Goal: Information Seeking & Learning: Learn about a topic

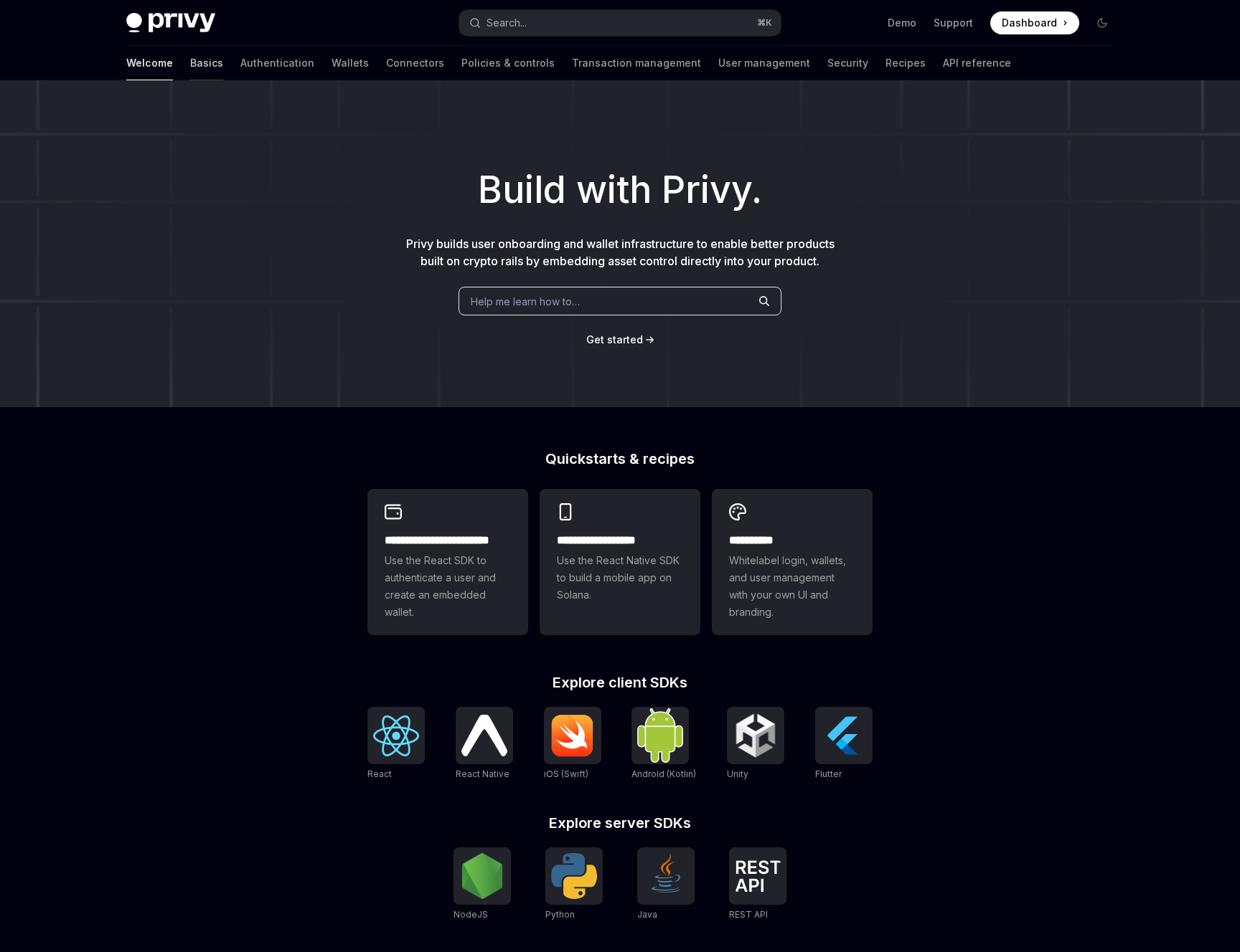
click at [190, 63] on link "Basics" at bounding box center [207, 63] width 33 height 34
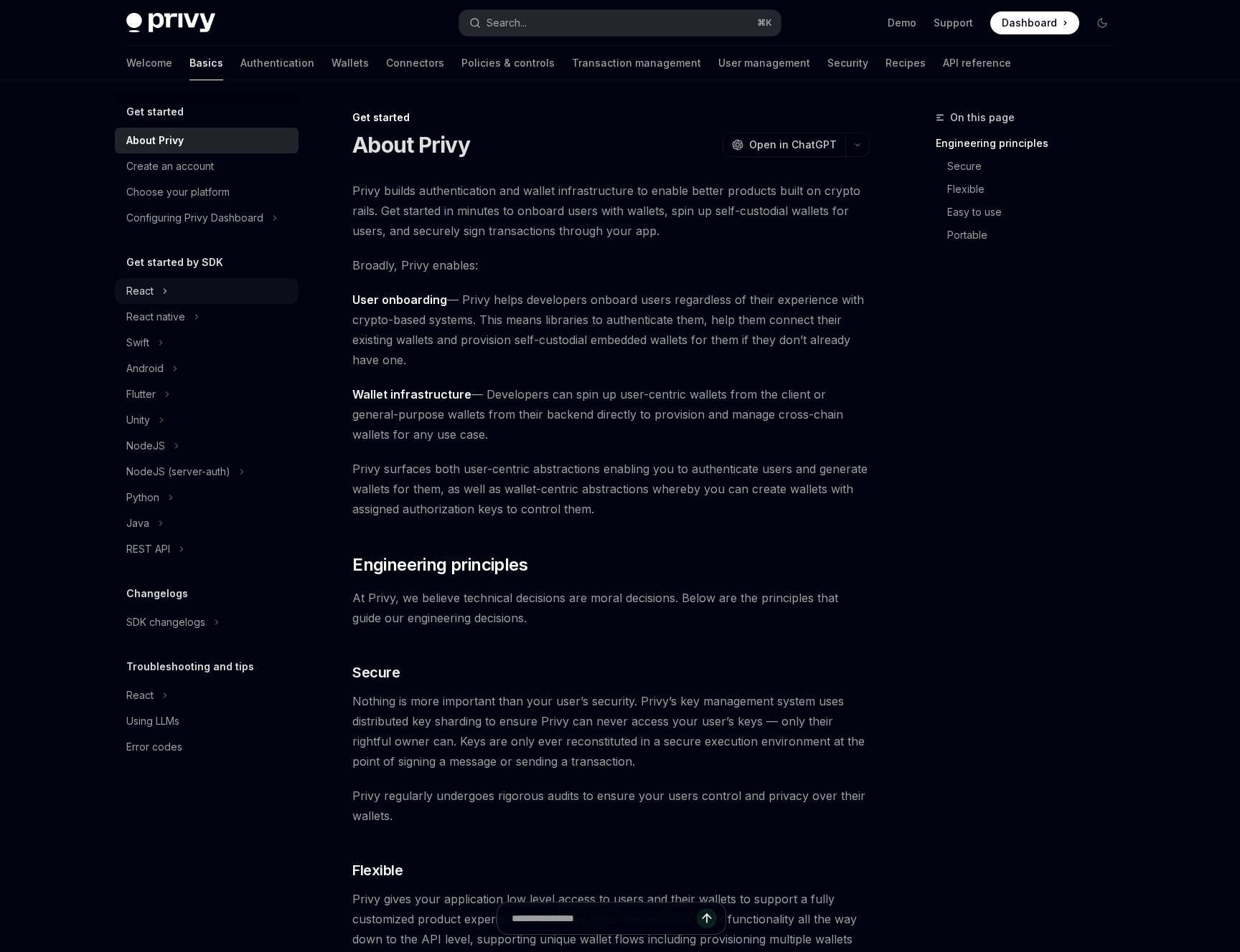
click at [198, 294] on div "React" at bounding box center [207, 291] width 184 height 26
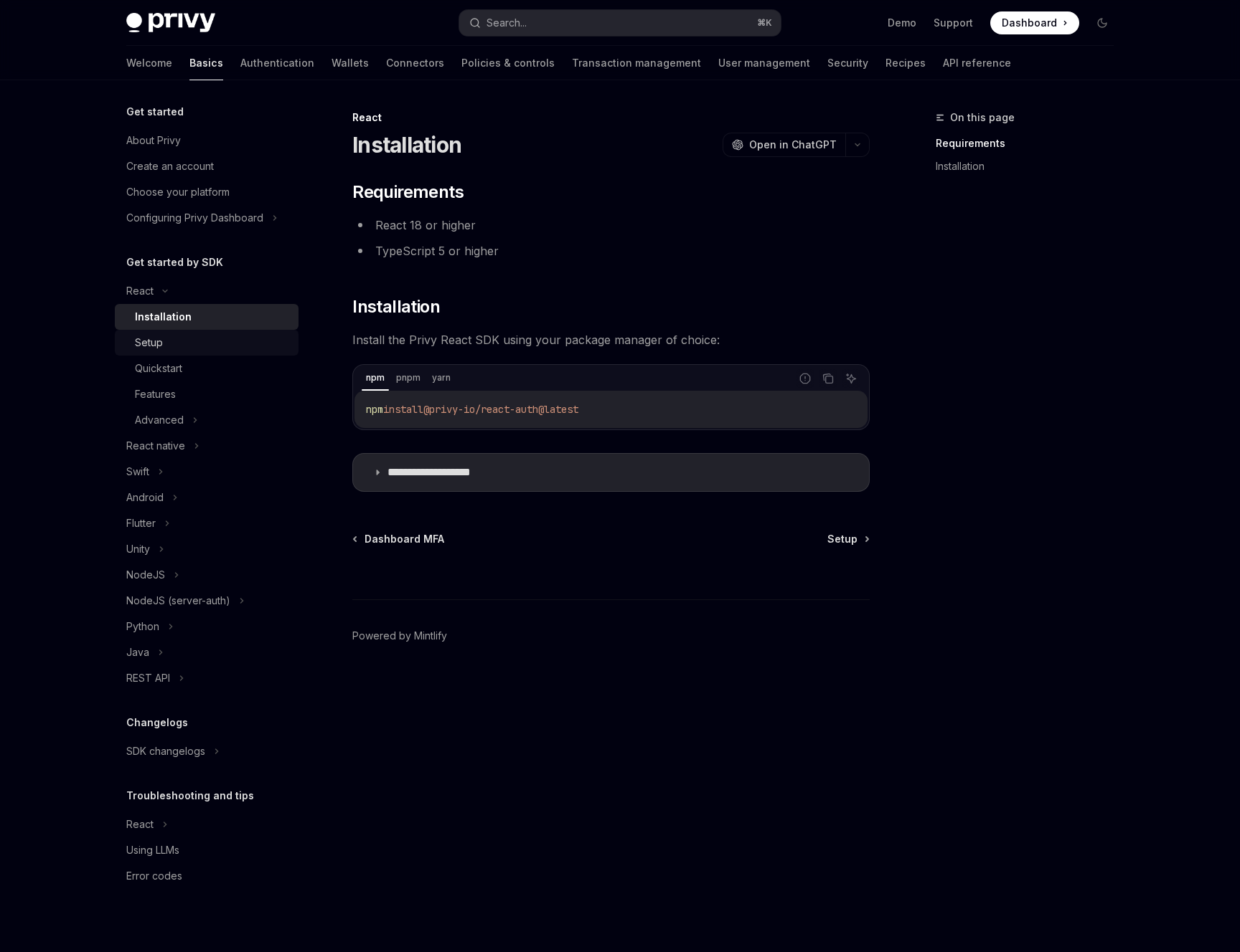
click at [192, 343] on div "Setup" at bounding box center [213, 343] width 155 height 17
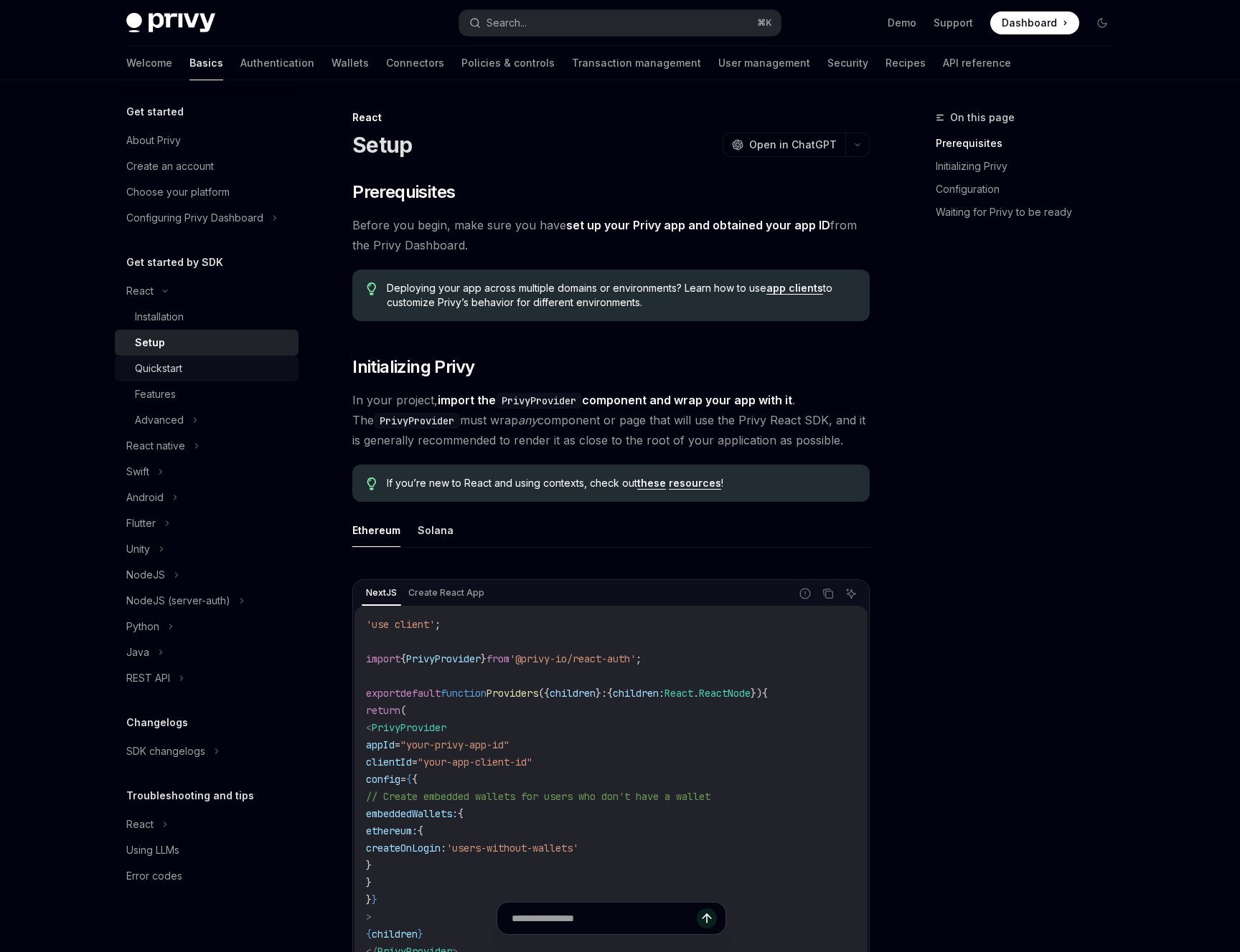
click at [220, 370] on div "Quickstart" at bounding box center [213, 368] width 155 height 17
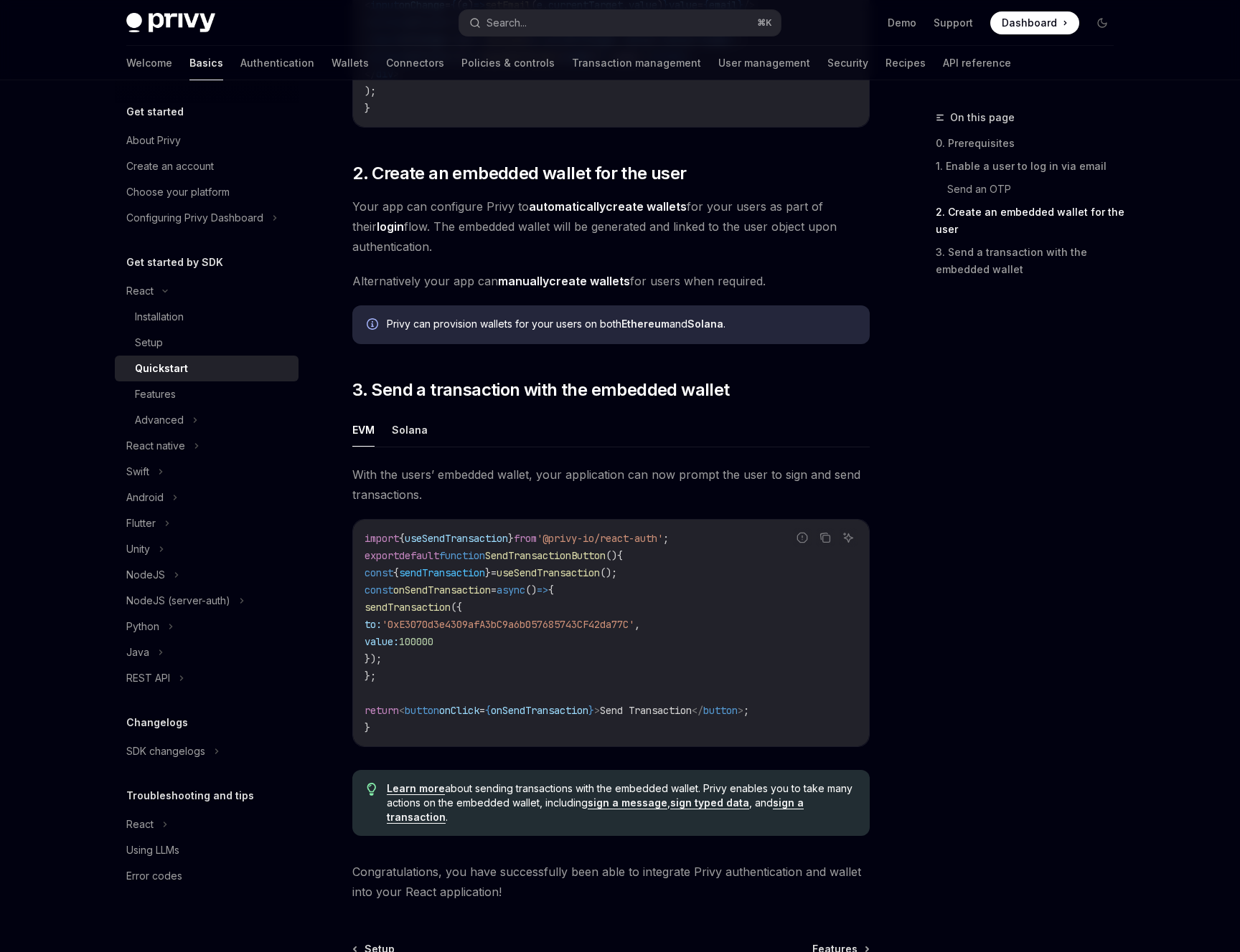
scroll to position [1147, 0]
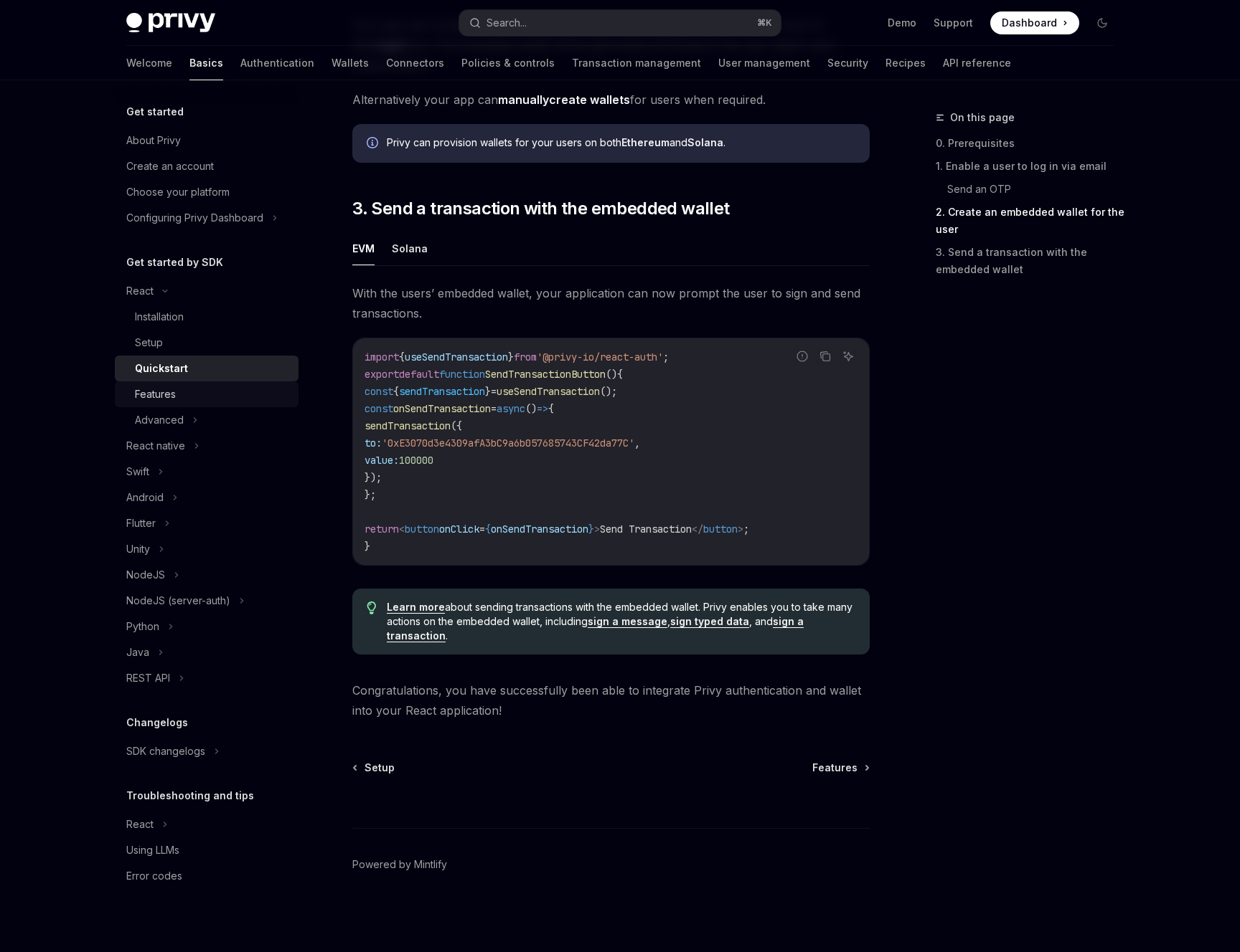
click at [216, 389] on div "Features" at bounding box center [213, 394] width 155 height 17
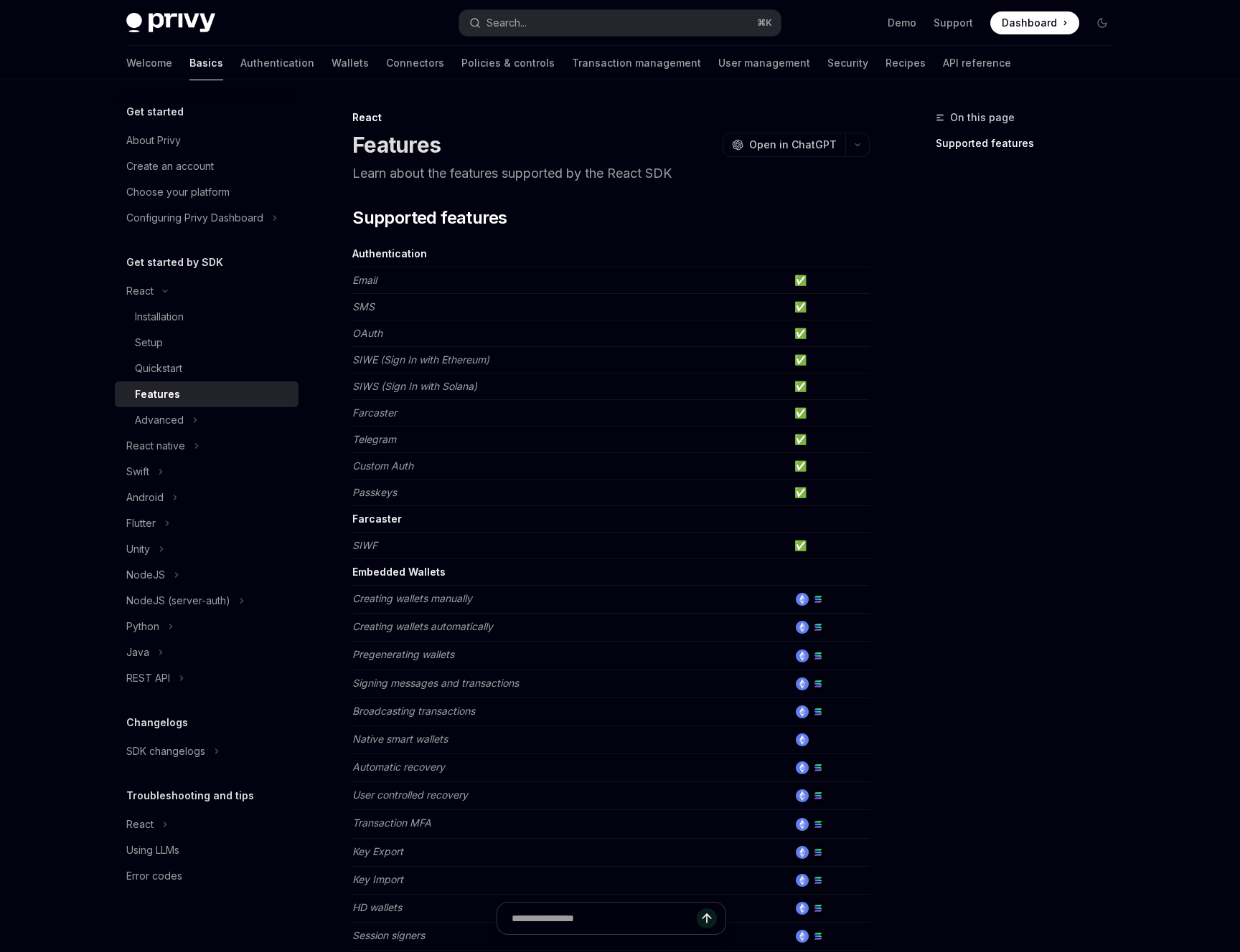
click at [212, 404] on link "Features" at bounding box center [207, 394] width 184 height 26
click at [209, 416] on div "Advanced" at bounding box center [207, 420] width 184 height 26
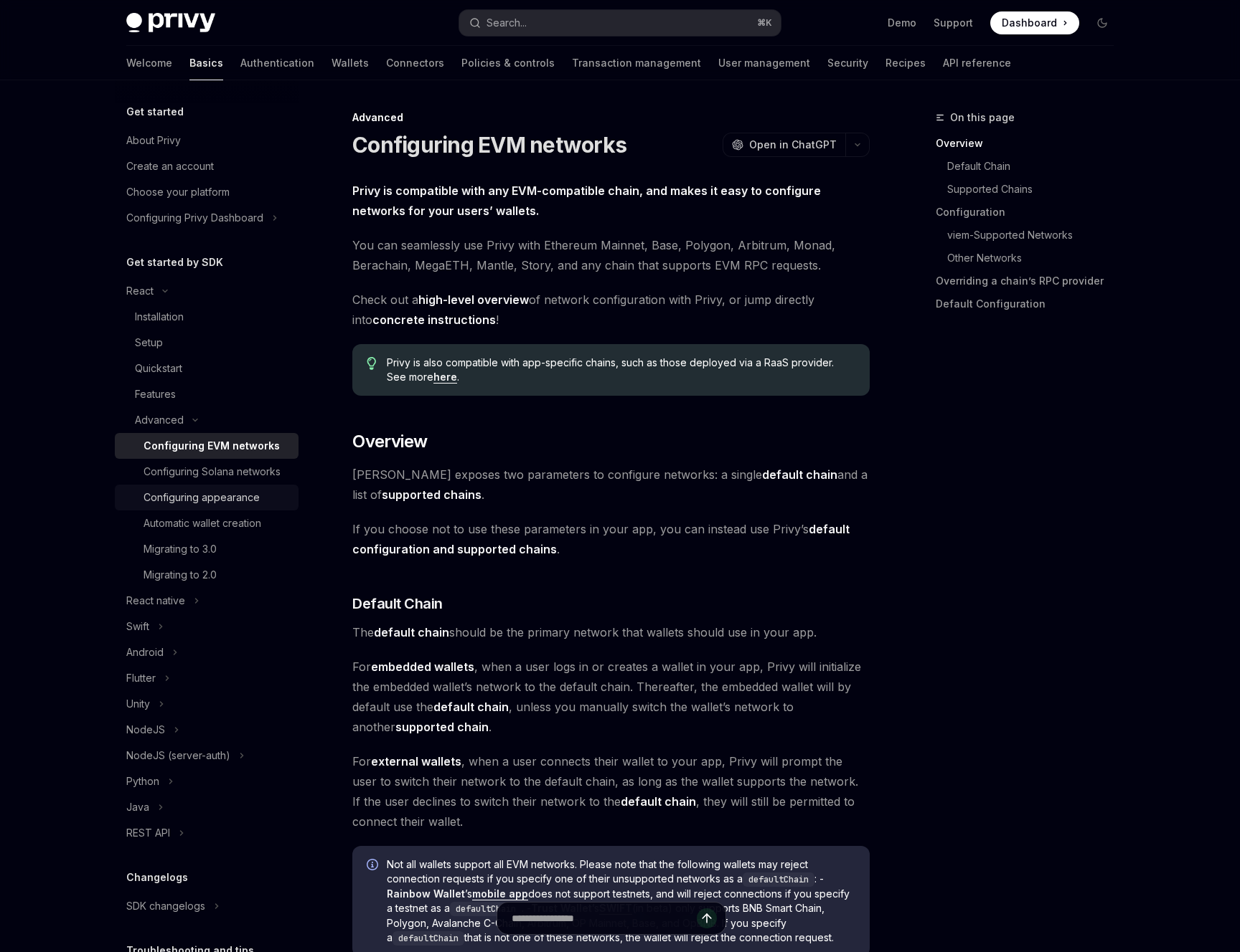
click at [237, 502] on div "Configuring appearance" at bounding box center [201, 498] width 116 height 17
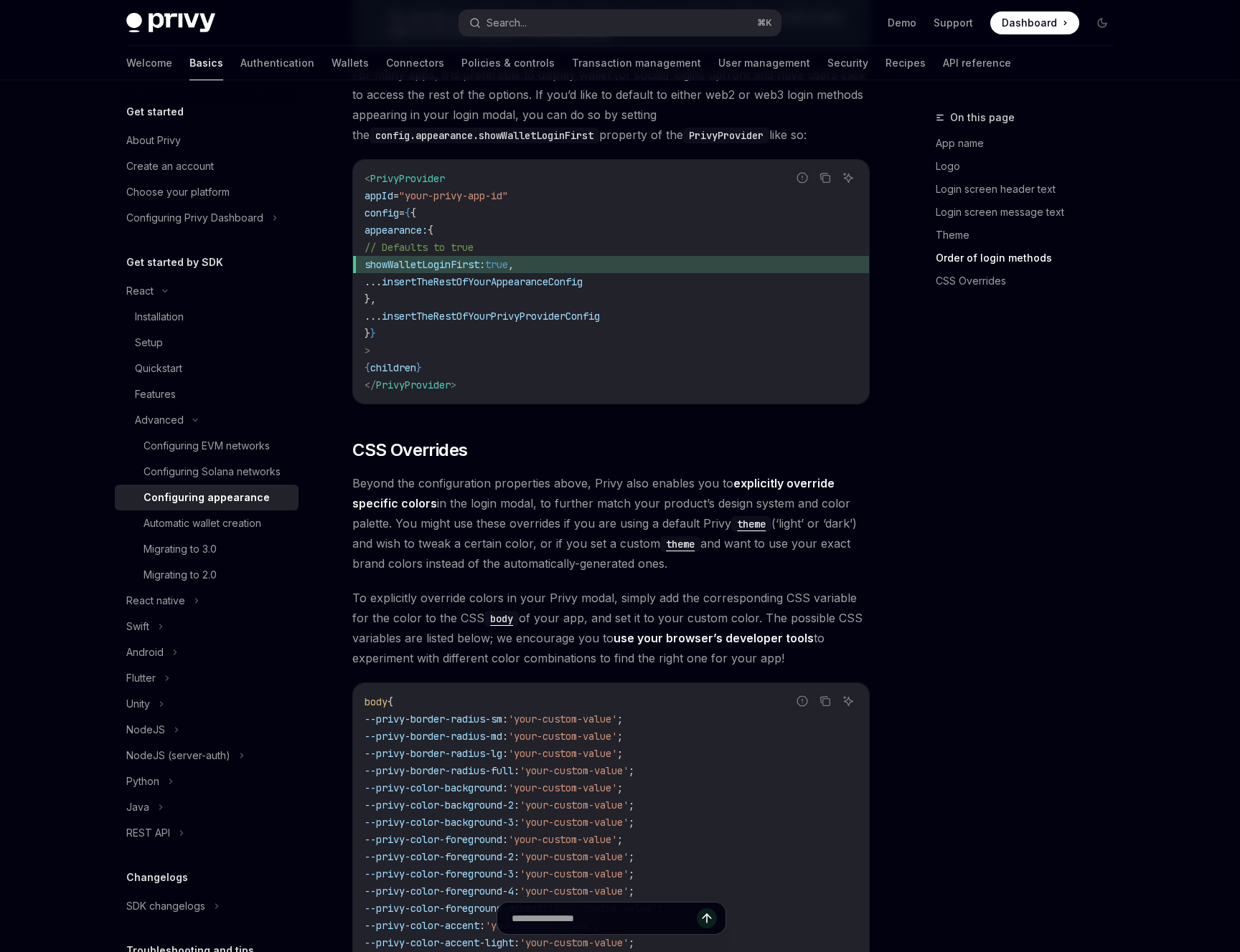
scroll to position [3176, 0]
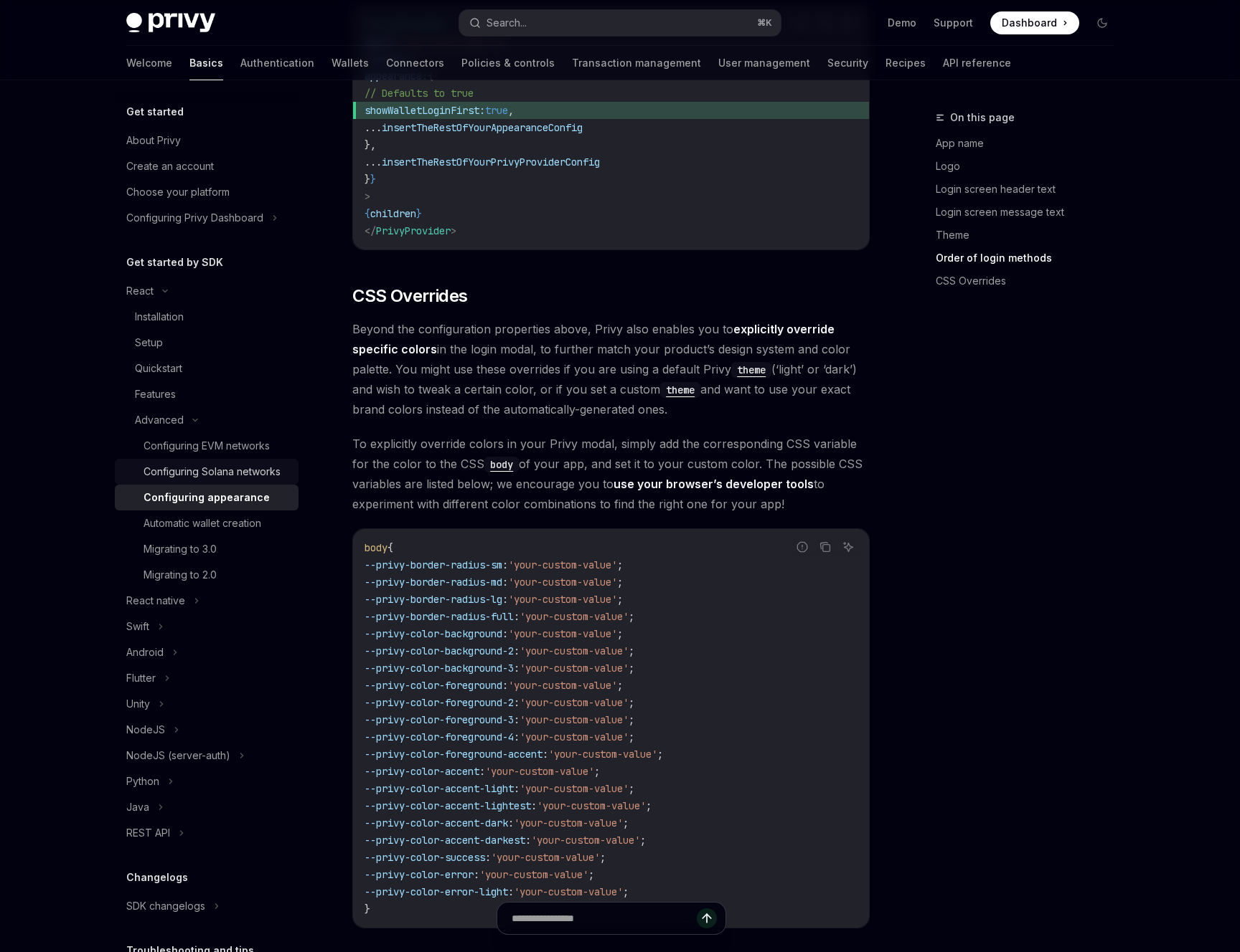
click at [223, 481] on link "Configuring Solana networks" at bounding box center [207, 471] width 184 height 26
type textarea "*"
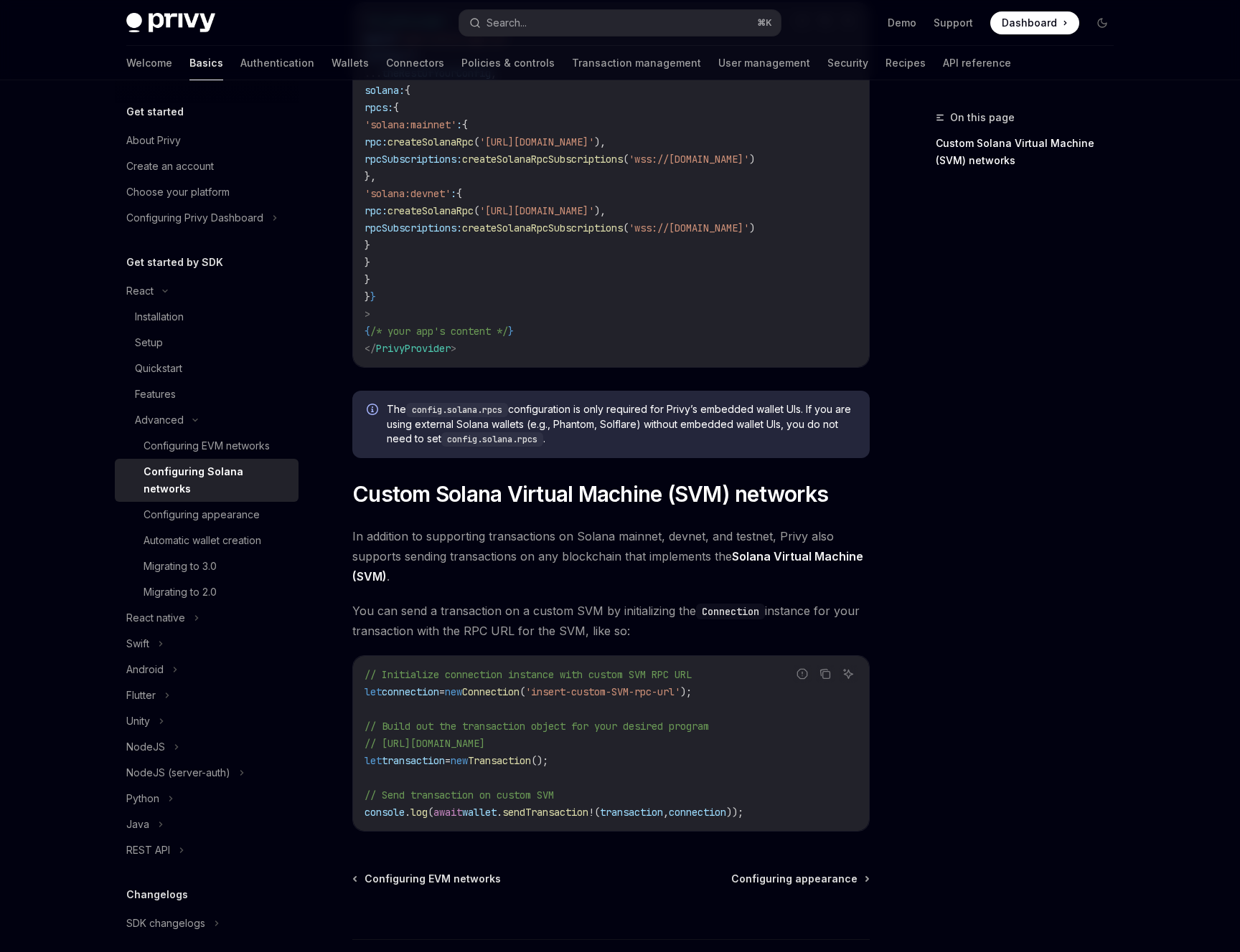
scroll to position [405, 0]
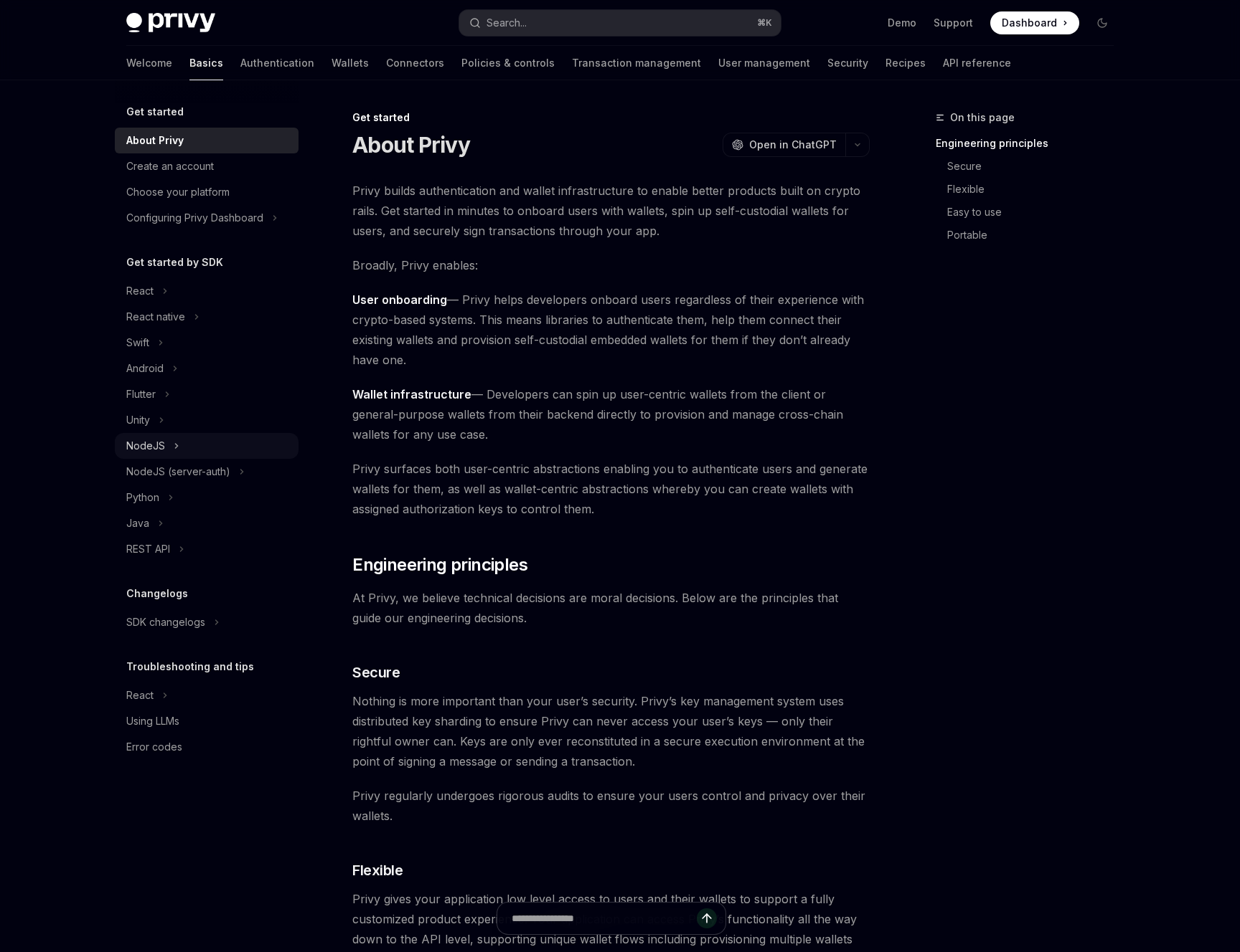
click at [170, 446] on div "NodeJS" at bounding box center [207, 446] width 184 height 26
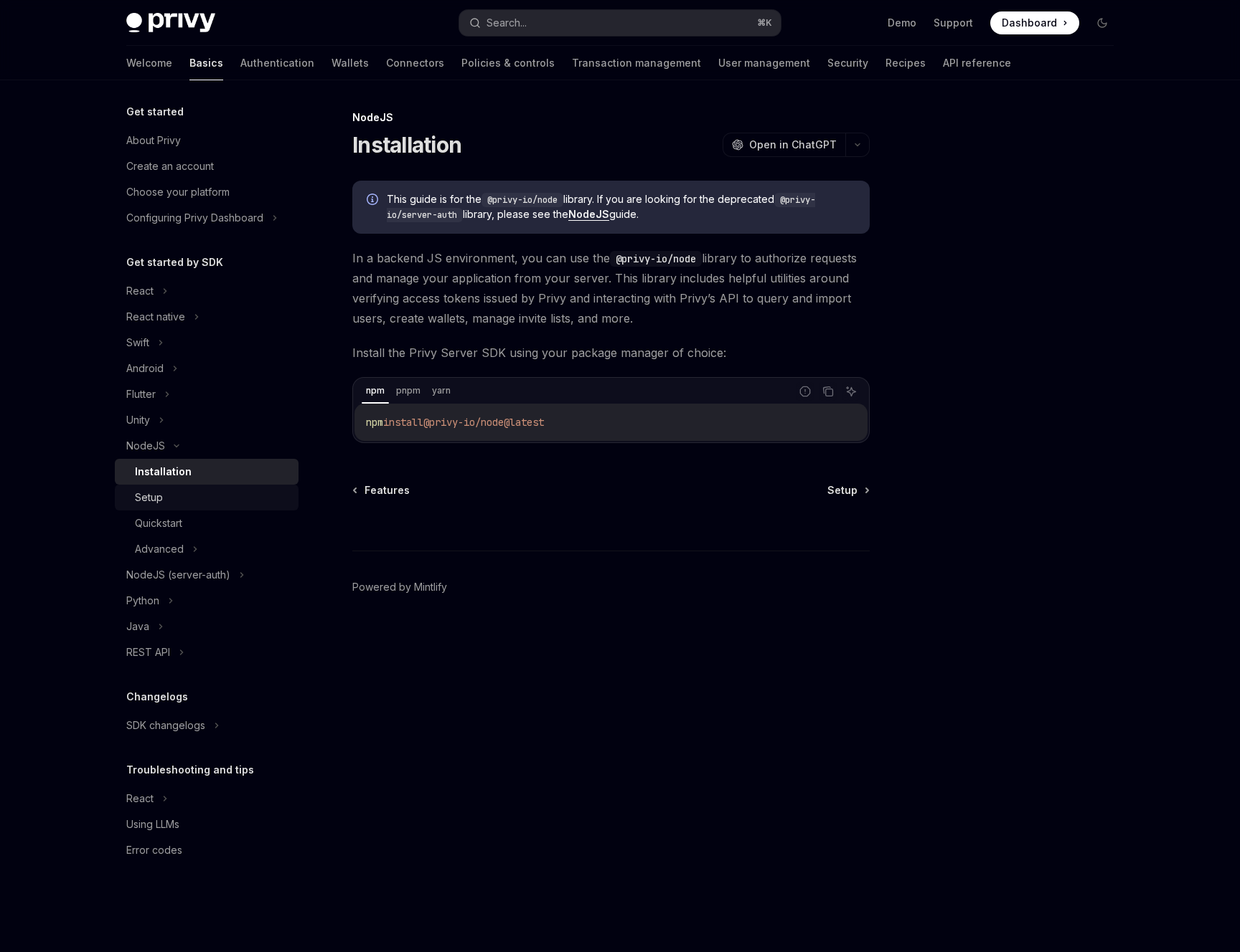
click at [203, 490] on div "Setup" at bounding box center [213, 498] width 155 height 17
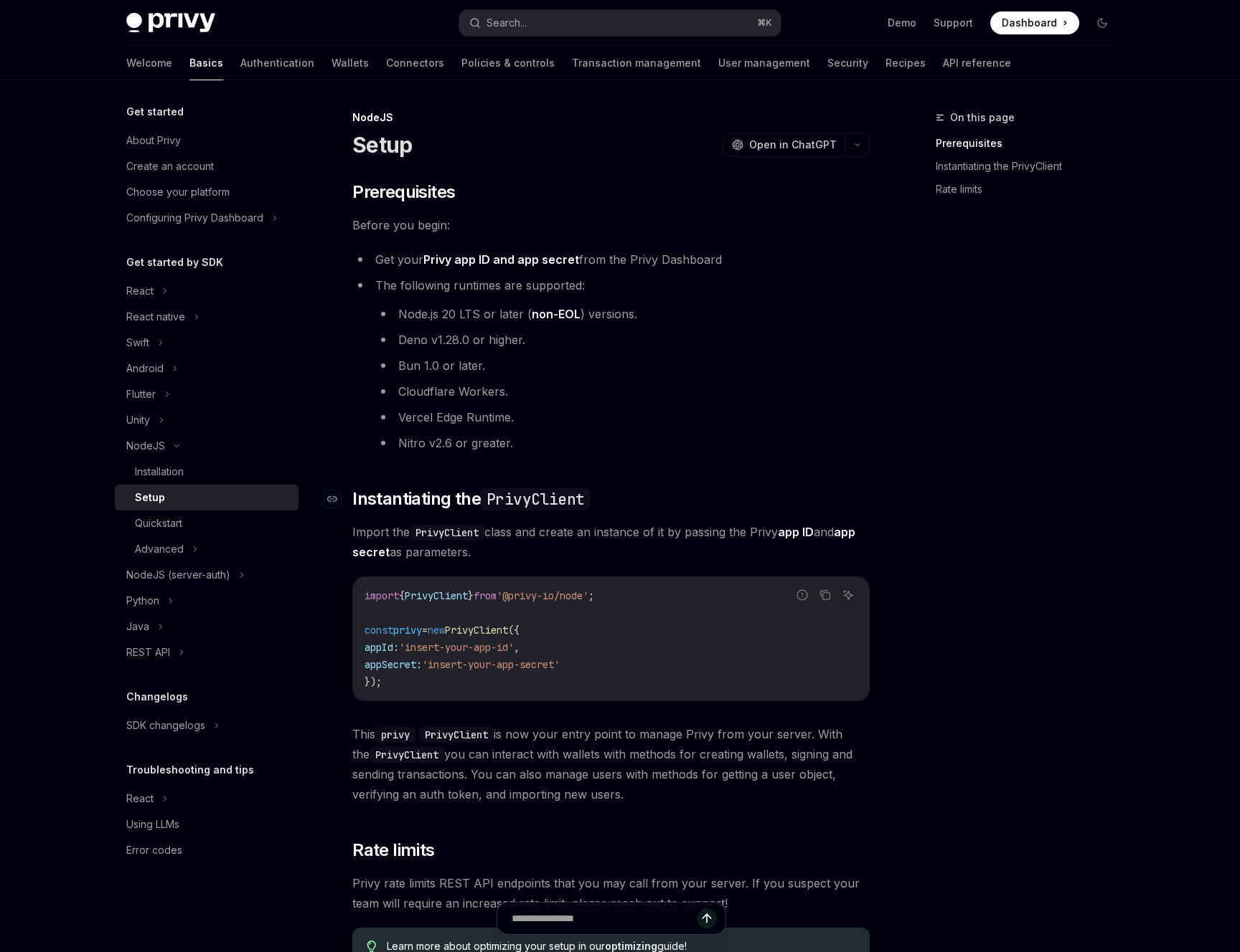
scroll to position [244, 0]
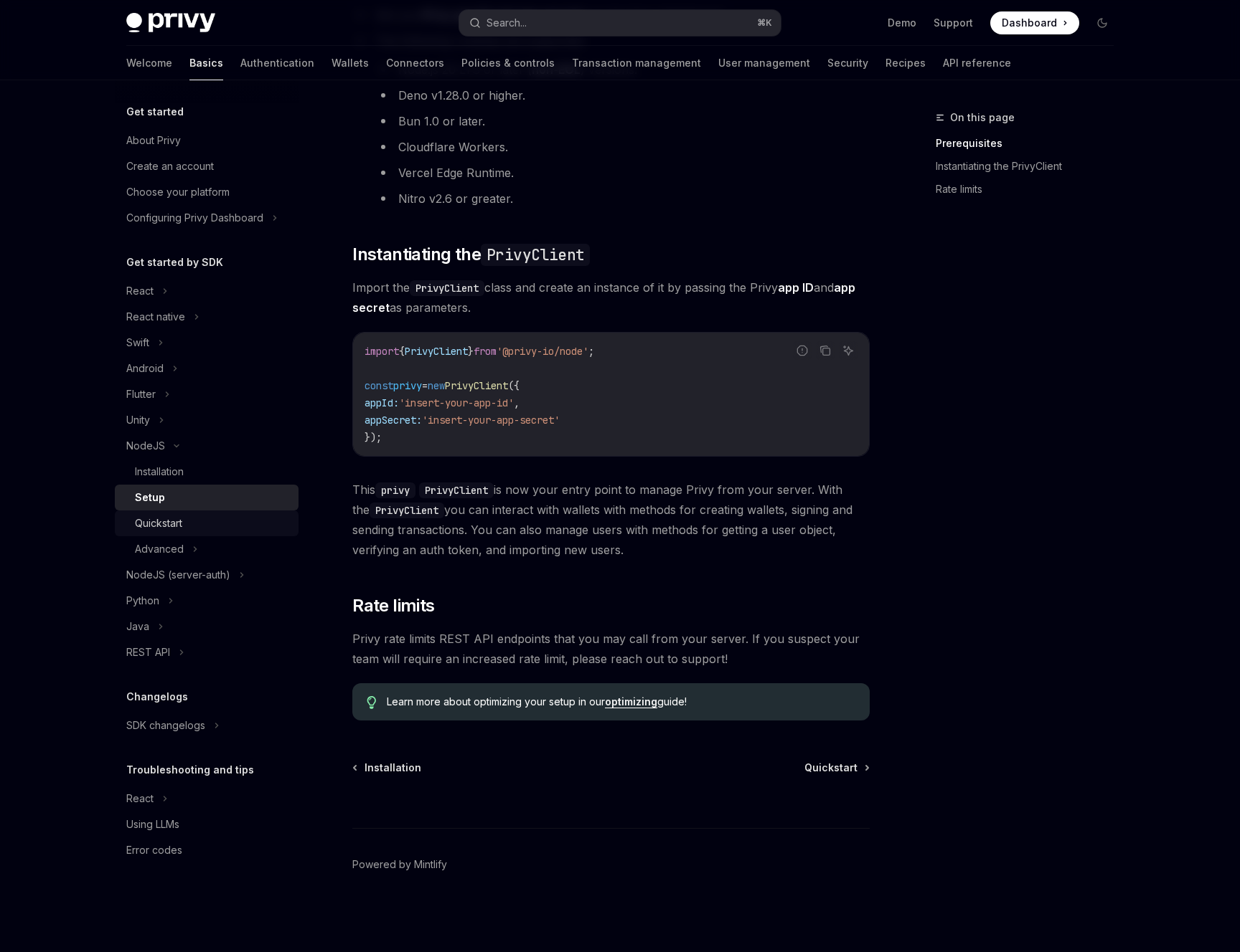
click at [209, 513] on link "Quickstart" at bounding box center [207, 523] width 184 height 26
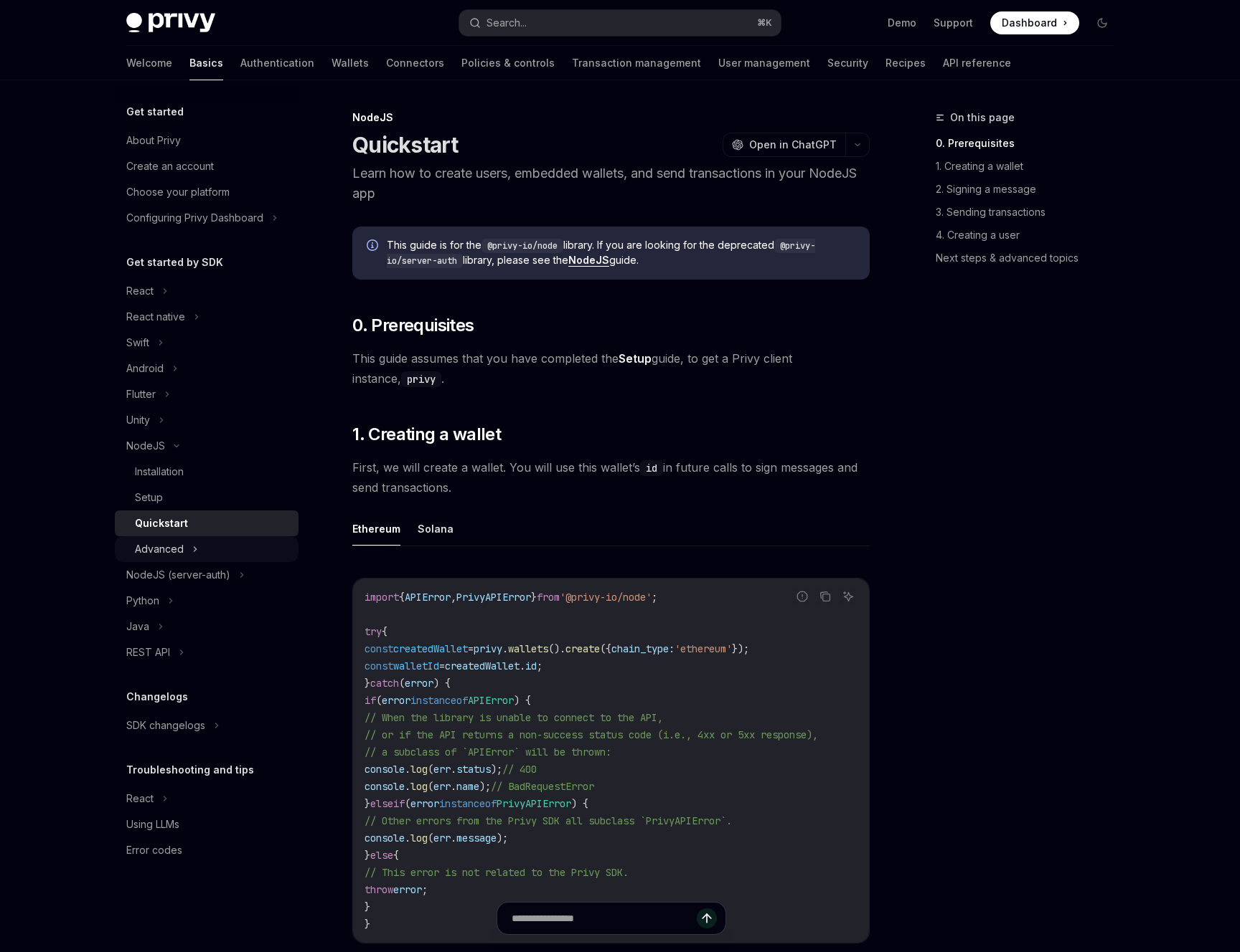
click at [208, 542] on div "Advanced" at bounding box center [207, 549] width 184 height 26
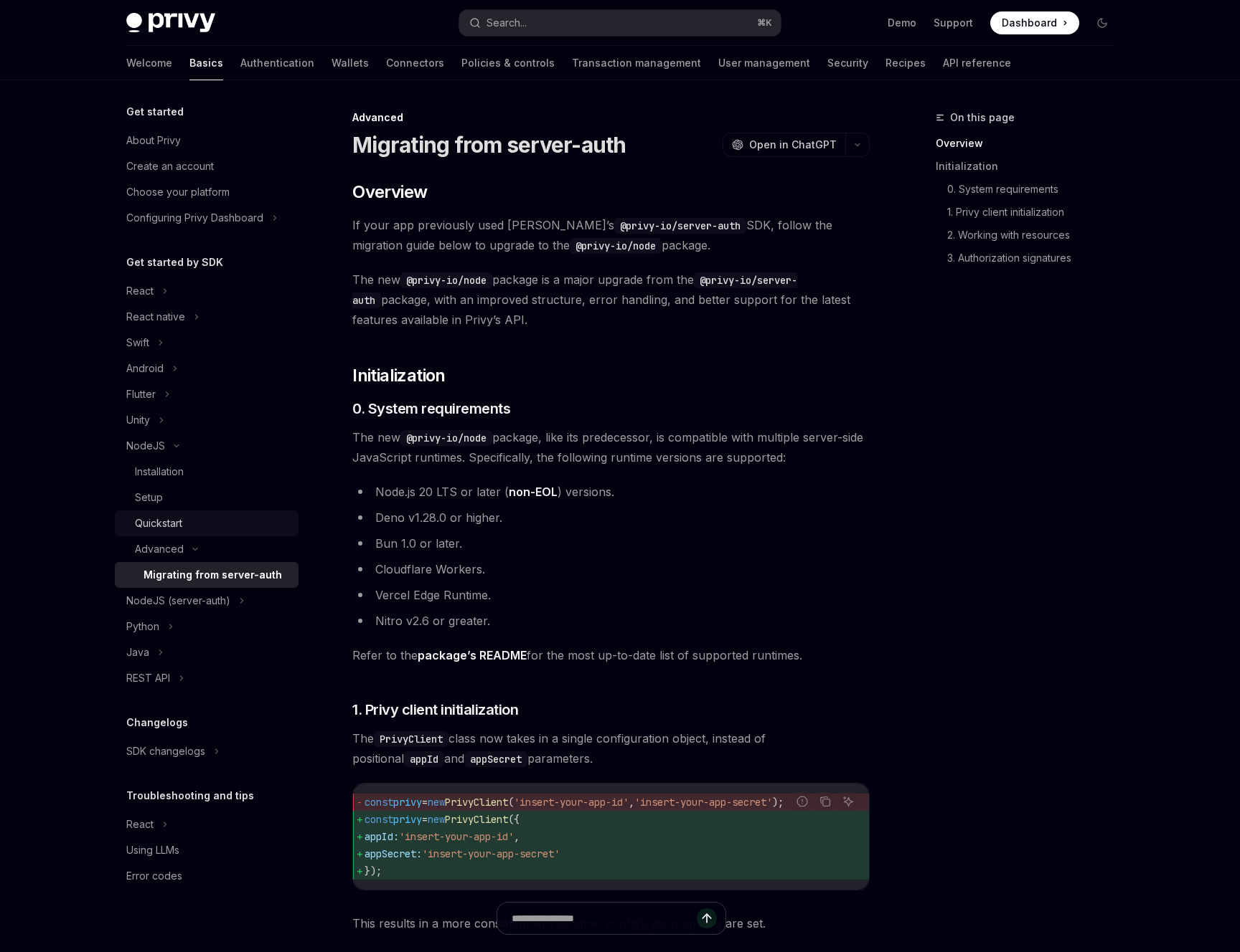
click at [216, 522] on div "Quickstart" at bounding box center [213, 523] width 155 height 17
type textarea "*"
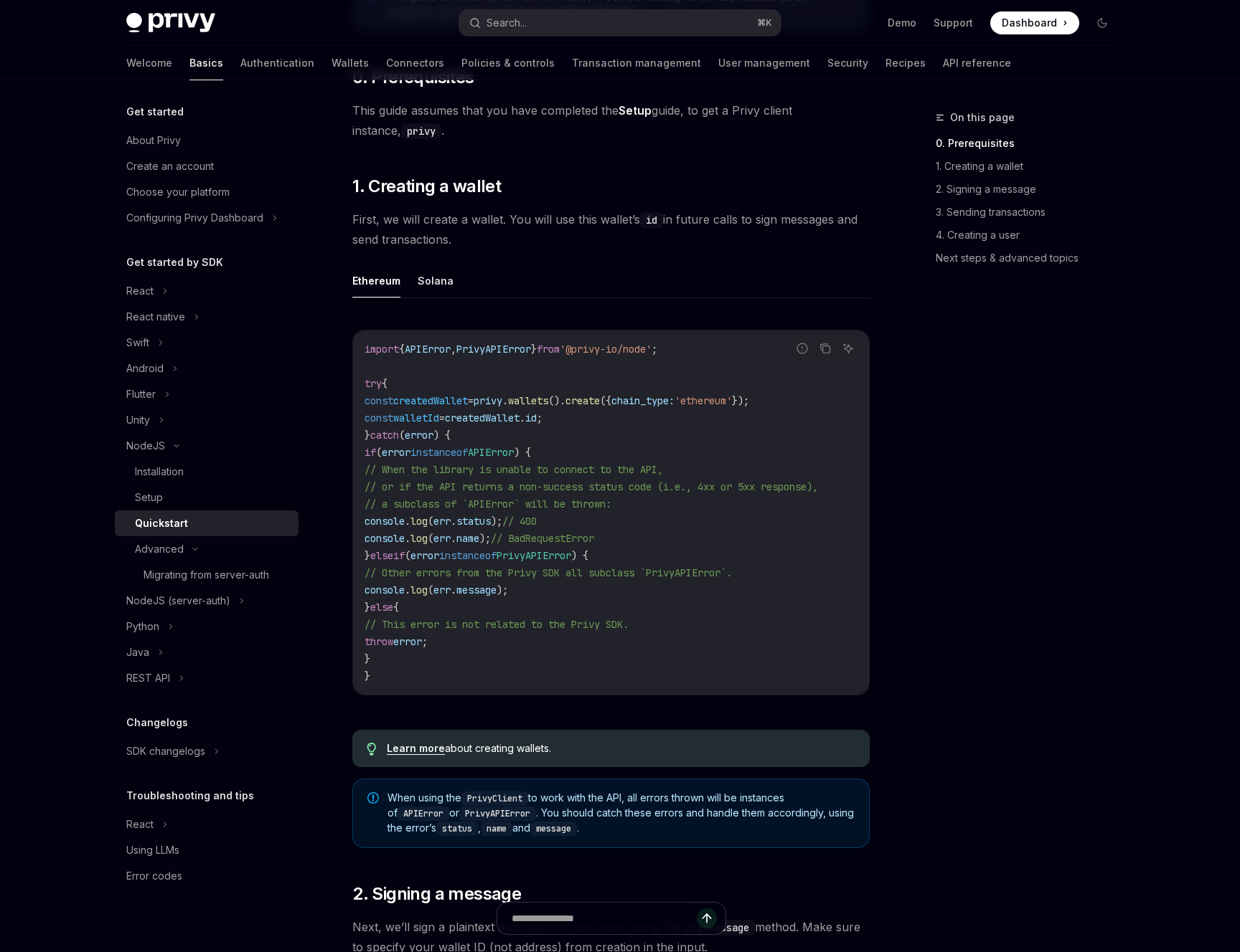
scroll to position [77, 0]
